Goal: Task Accomplishment & Management: Use online tool/utility

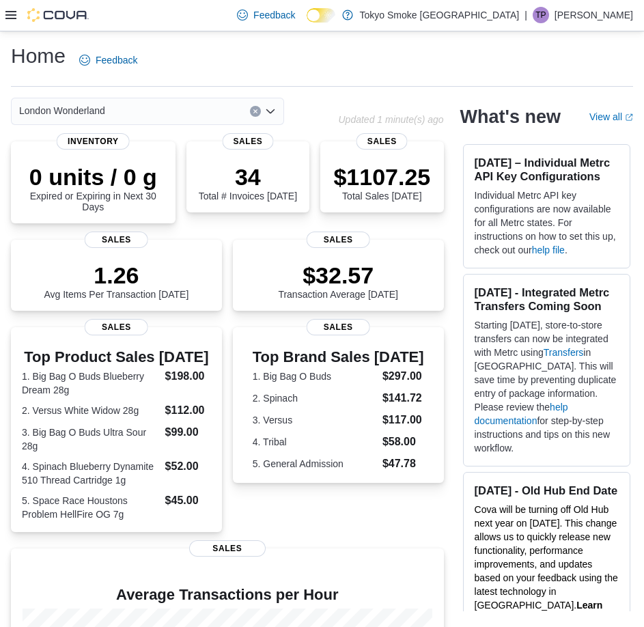
click at [10, 16] on icon at bounding box center [10, 15] width 11 height 8
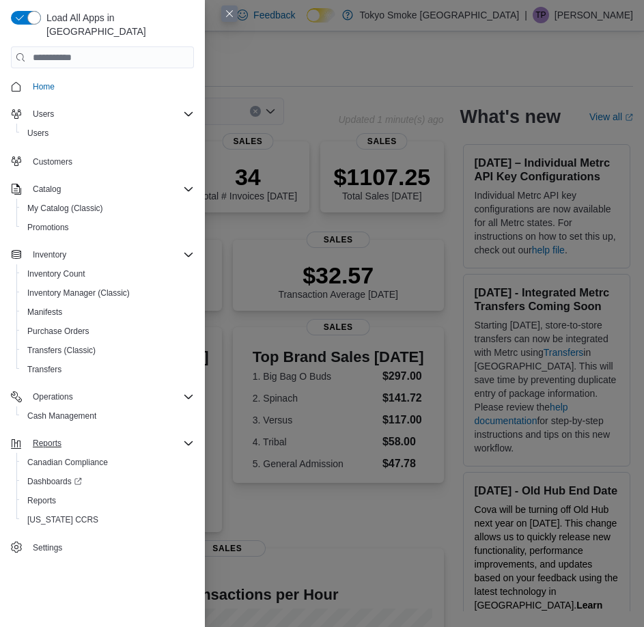
click at [74, 435] on div "Reports" at bounding box center [110, 443] width 167 height 16
click at [72, 491] on button "Reports" at bounding box center [107, 500] width 183 height 19
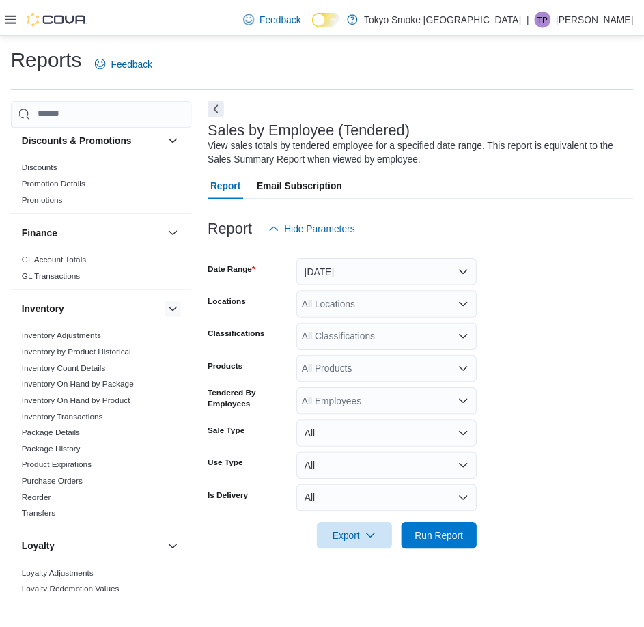
scroll to position [342, 0]
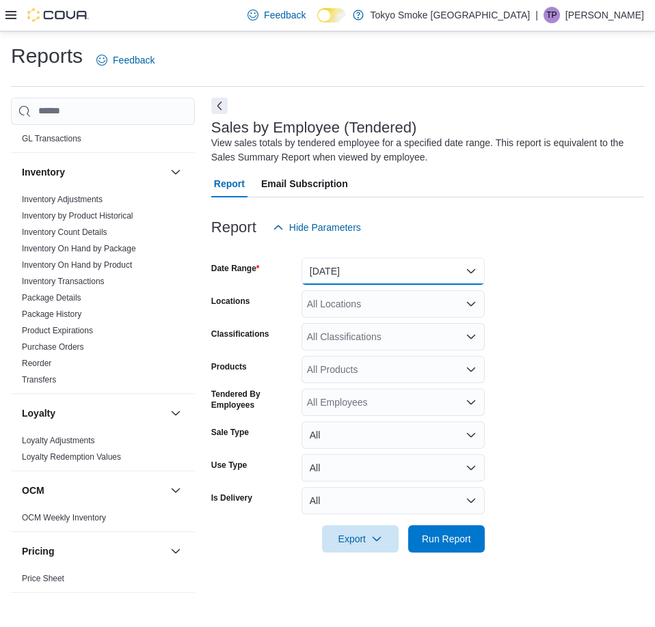
click at [349, 262] on button "[DATE]" at bounding box center [392, 271] width 183 height 27
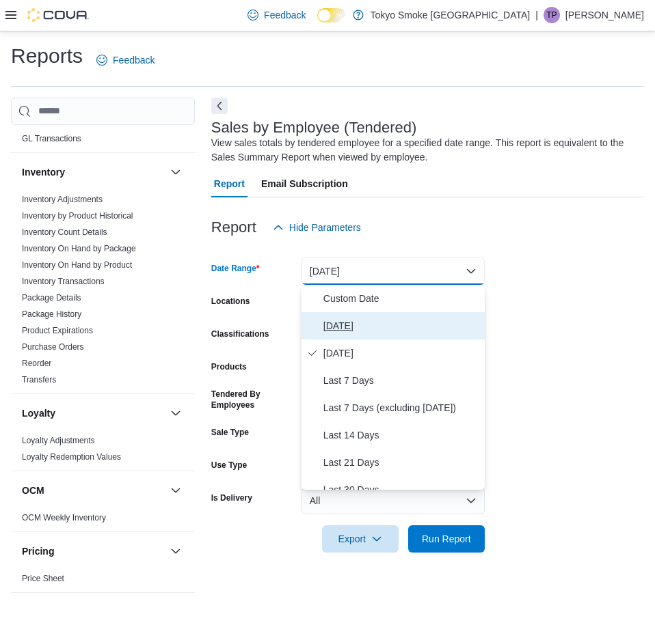
click at [346, 331] on span "[DATE]" at bounding box center [401, 326] width 156 height 16
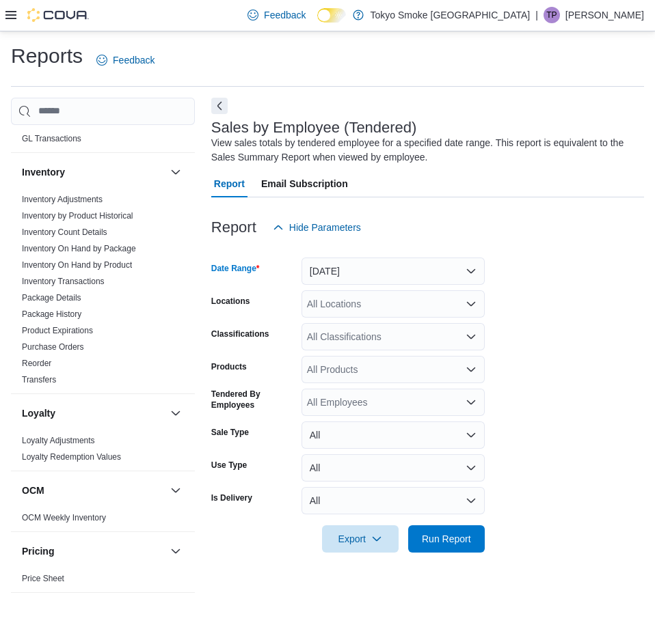
click at [378, 297] on div "All Locations" at bounding box center [392, 303] width 183 height 27
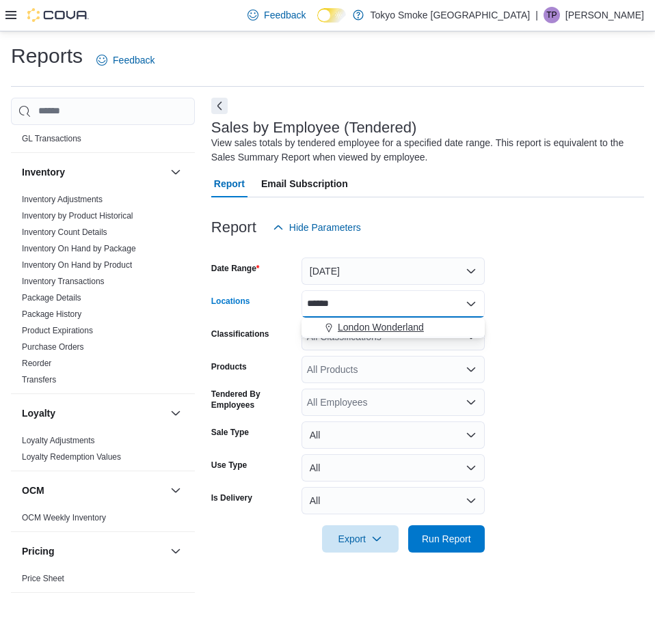
type input "******"
drag, startPoint x: 422, startPoint y: 328, endPoint x: 462, endPoint y: 279, distance: 62.6
click at [424, 328] on div "London Wonderland" at bounding box center [393, 327] width 167 height 14
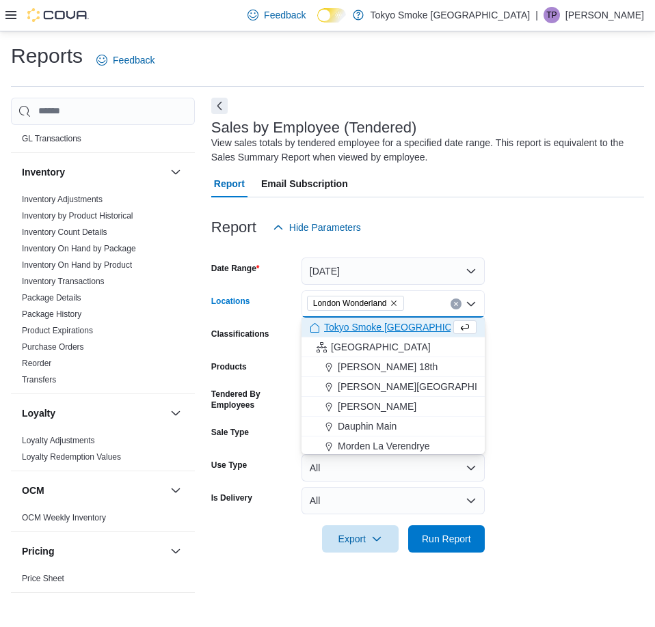
click at [488, 221] on div "Report Hide Parameters" at bounding box center [427, 227] width 433 height 27
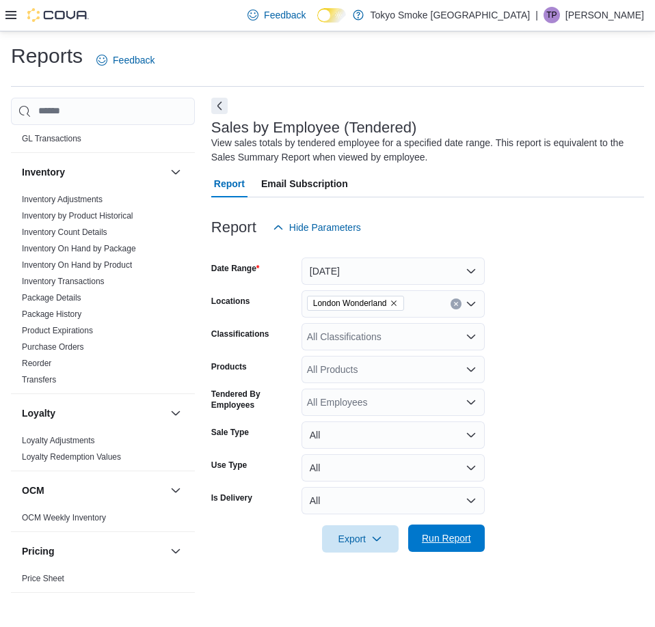
click at [440, 541] on span "Run Report" at bounding box center [446, 539] width 49 height 14
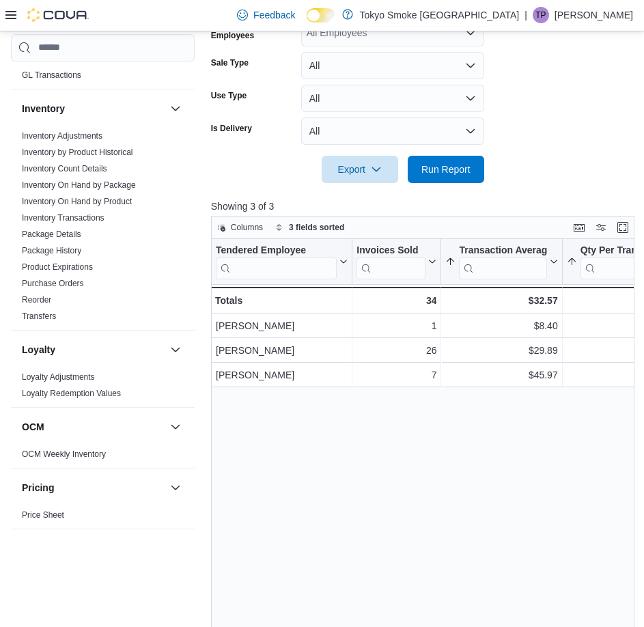
scroll to position [471, 0]
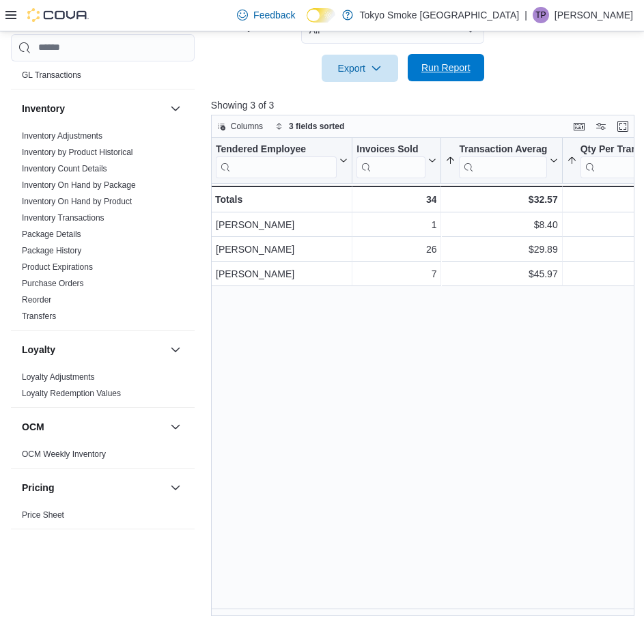
click at [446, 68] on span "Run Report" at bounding box center [446, 68] width 49 height 14
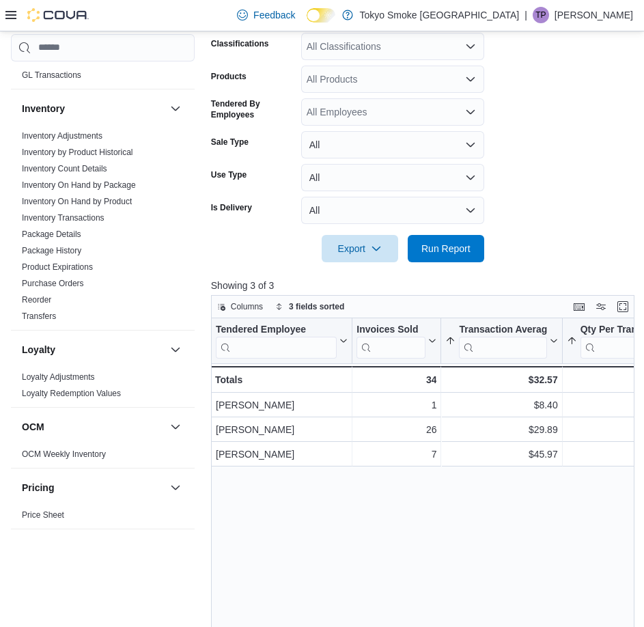
scroll to position [266, 0]
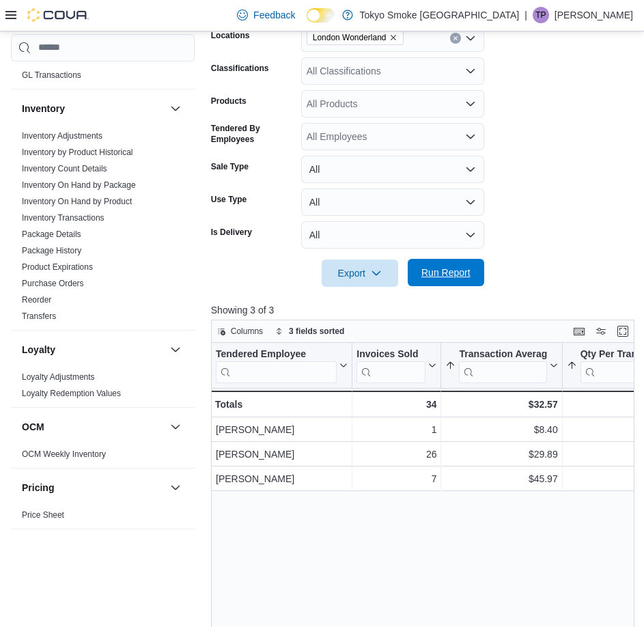
click at [423, 270] on span "Run Report" at bounding box center [446, 273] width 49 height 14
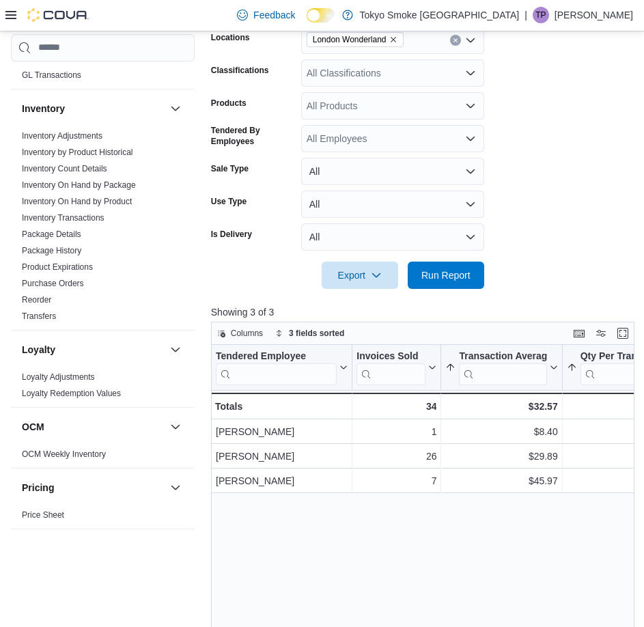
scroll to position [342, 0]
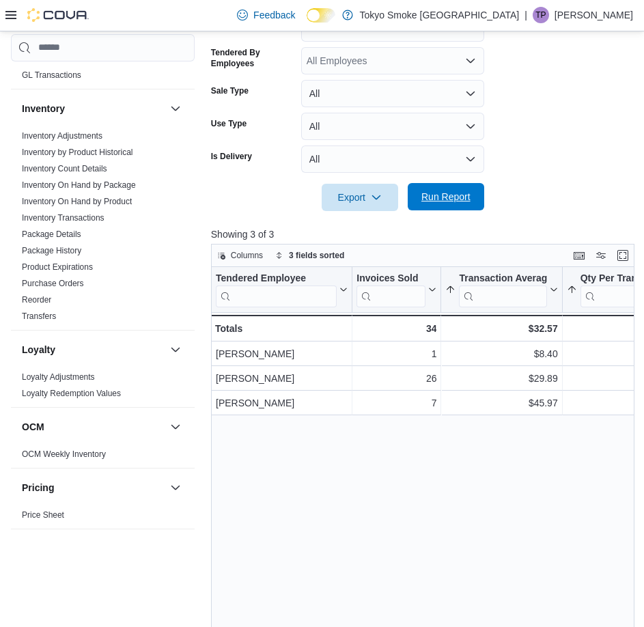
click at [442, 201] on span "Run Report" at bounding box center [446, 197] width 49 height 14
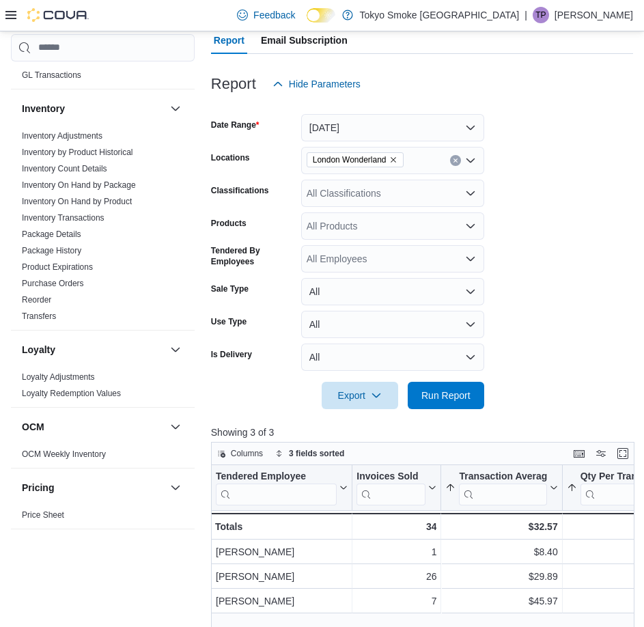
scroll to position [0, 0]
